Goal: Information Seeking & Learning: Understand process/instructions

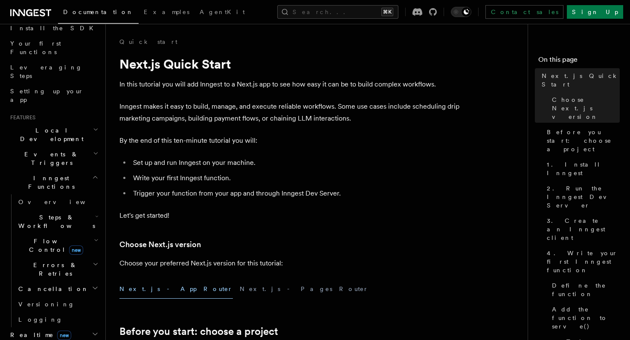
scroll to position [104, 0]
click at [47, 260] on span "Errors & Retries" at bounding box center [54, 268] width 78 height 17
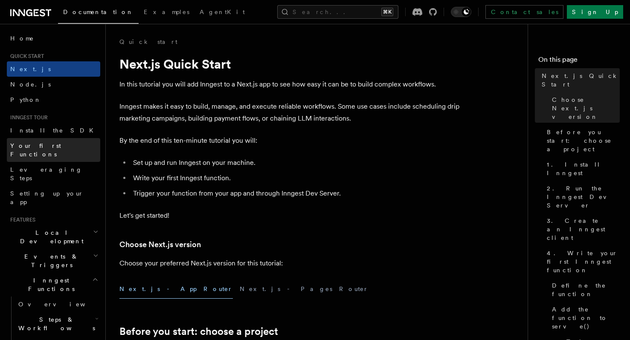
scroll to position [0, 0]
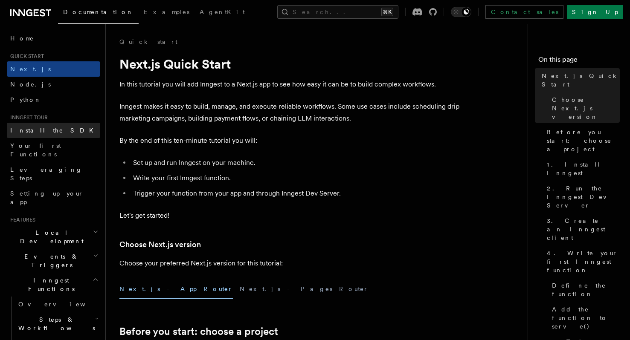
click at [49, 129] on span "Install the SDK" at bounding box center [54, 130] width 88 height 7
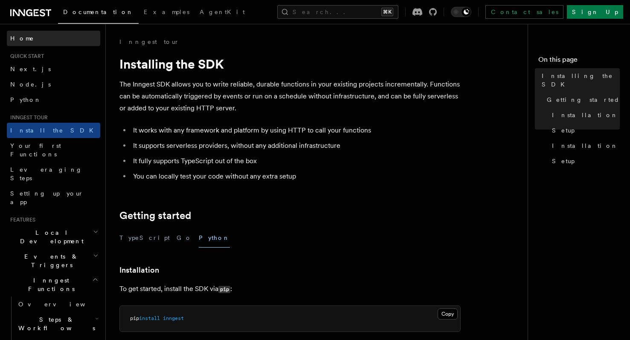
click at [23, 38] on span "Home" at bounding box center [22, 38] width 24 height 9
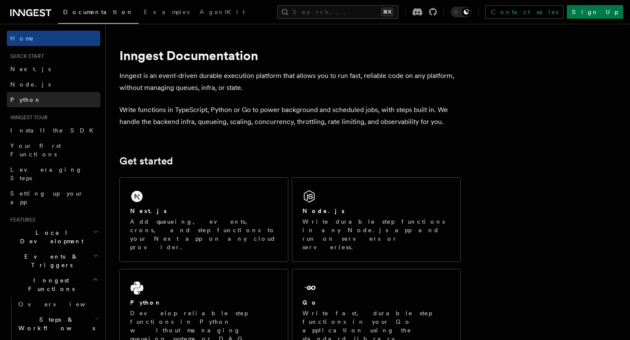
click at [31, 104] on link "Python" at bounding box center [53, 99] width 93 height 15
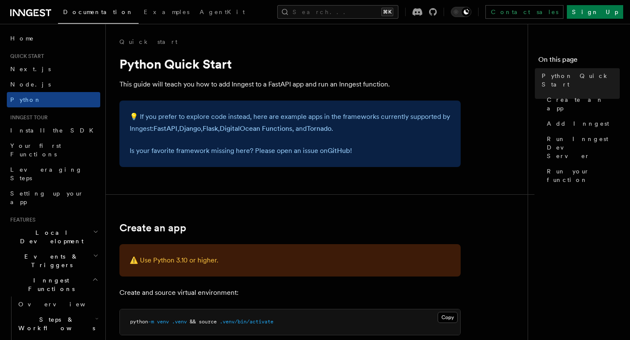
click at [150, 112] on p "💡 If you prefer to explore code instead, here are example apps in the framework…" at bounding box center [290, 123] width 321 height 24
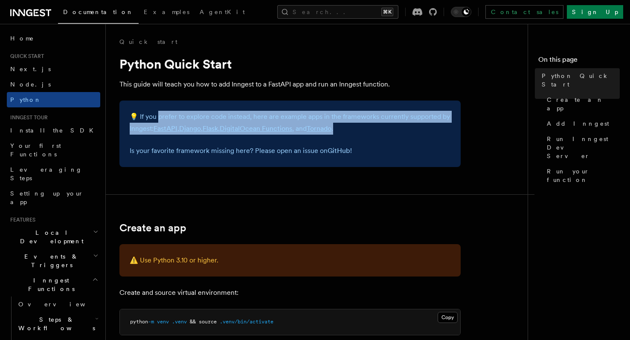
drag, startPoint x: 161, startPoint y: 117, endPoint x: 377, endPoint y: 130, distance: 216.1
click at [377, 130] on p "💡 If you prefer to explore code instead, here are example apps in the framework…" at bounding box center [290, 123] width 321 height 24
click at [381, 129] on p "💡 If you prefer to explore code instead, here are example apps in the framework…" at bounding box center [290, 123] width 321 height 24
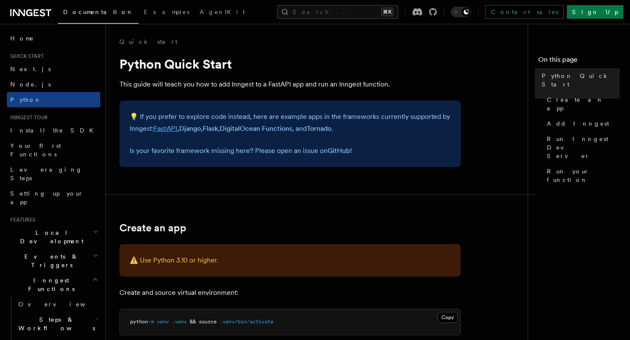
click at [167, 129] on link "FastAPI" at bounding box center [166, 129] width 24 height 8
